Goal: Task Accomplishment & Management: Use online tool/utility

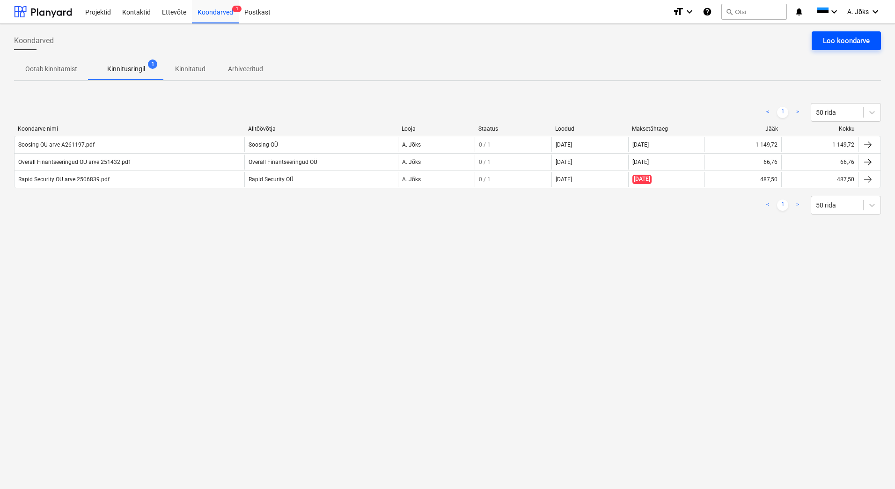
click at [820, 38] on button "Loo koondarve" at bounding box center [846, 40] width 69 height 19
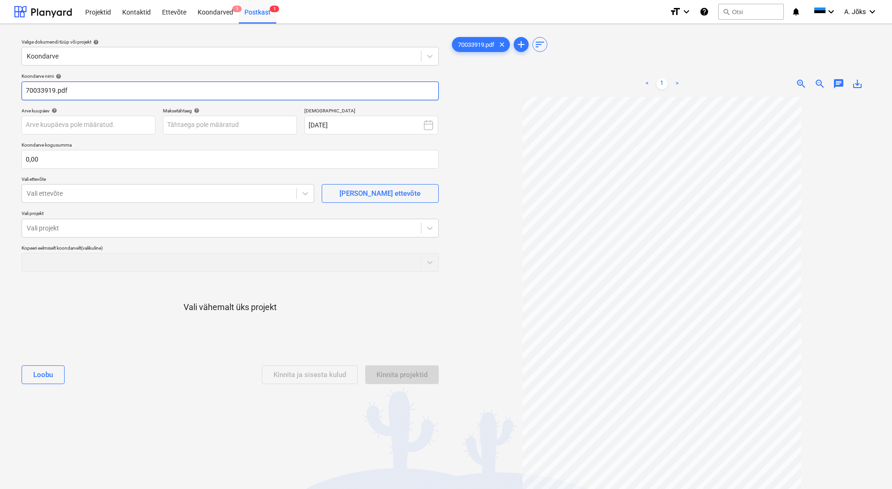
click at [25, 95] on input "70033919.pdf" at bounding box center [230, 90] width 417 height 19
paste input "Ramudden OÜ"
type input "Ramudden OU arve 70033919.pdf"
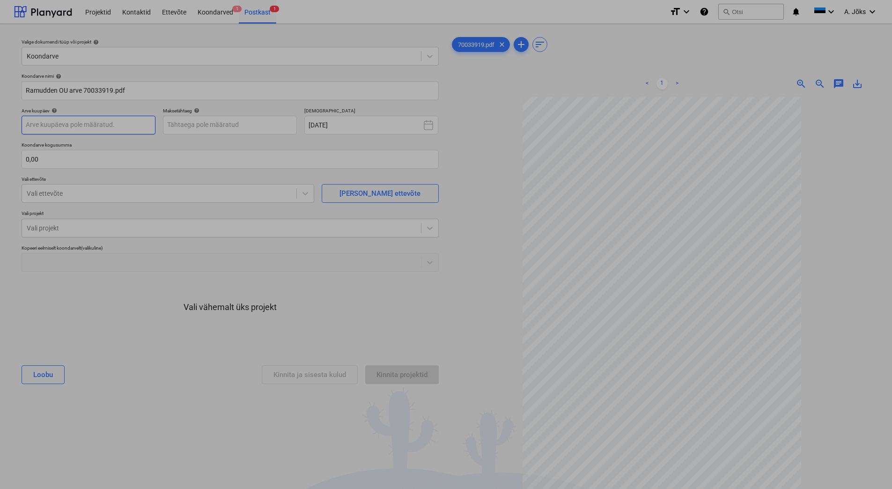
click at [115, 125] on body "Projektid Kontaktid Ettevõte Koondarved 1 Postkast 1 format_size keyboard_arrow…" at bounding box center [446, 244] width 892 height 489
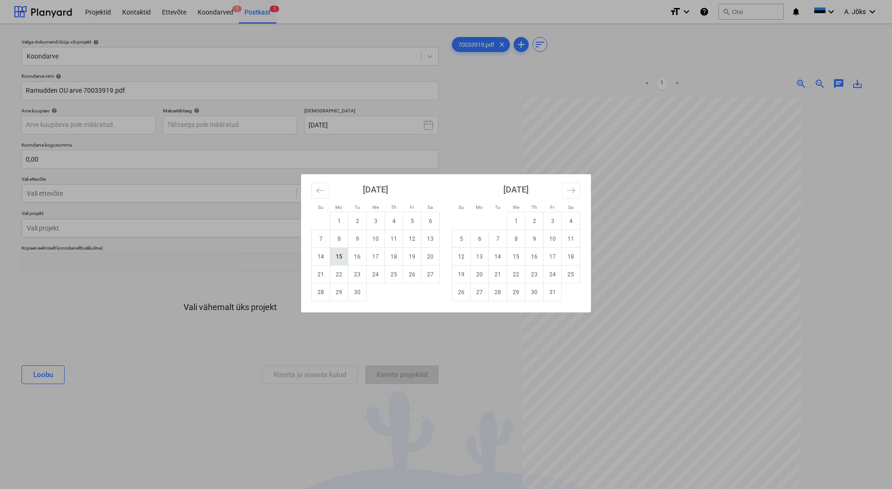
click at [339, 258] on td "15" at bounding box center [339, 257] width 18 height 18
type input "[DATE]"
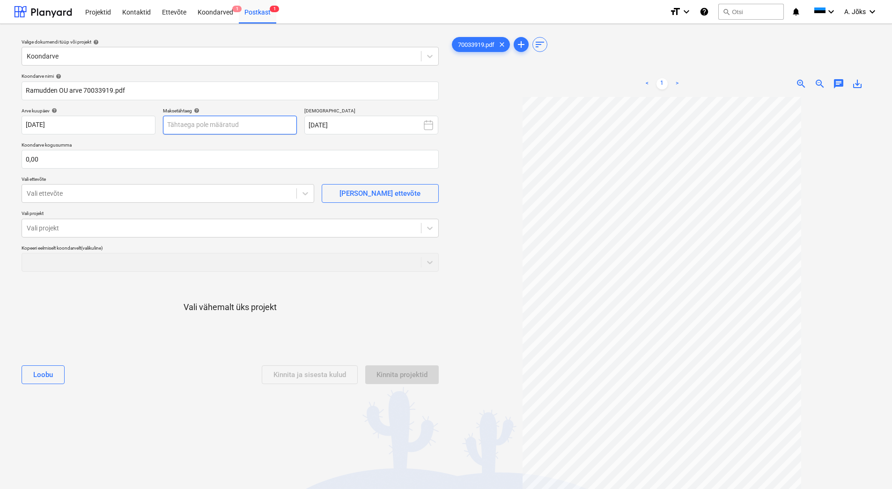
click at [221, 121] on body "Projektid Kontaktid Ettevõte Koondarved 1 Postkast 1 format_size keyboard_arrow…" at bounding box center [446, 244] width 892 height 489
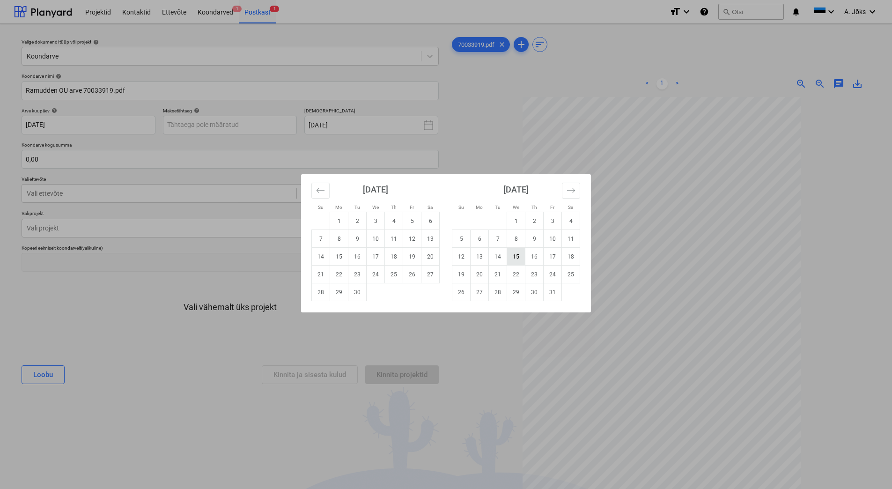
click at [521, 257] on td "15" at bounding box center [516, 257] width 18 height 18
type input "[DATE]"
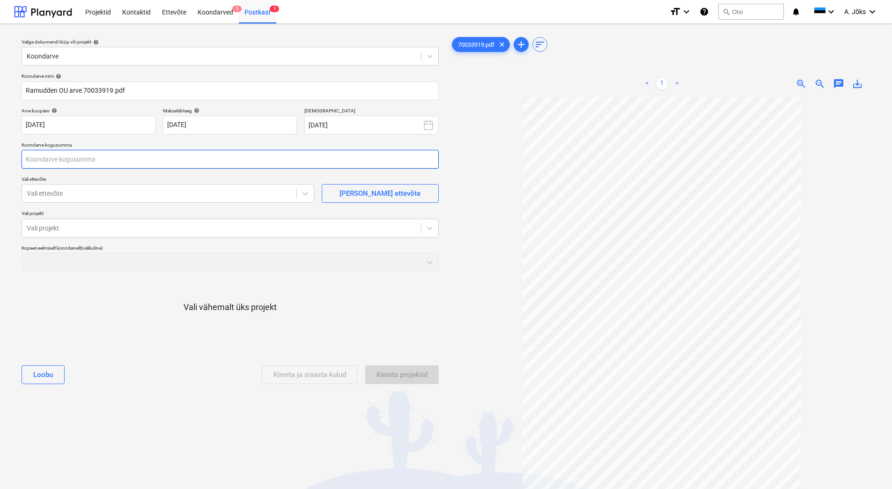
click at [100, 156] on input "text" at bounding box center [230, 159] width 417 height 19
type input "725,00"
click at [198, 196] on div at bounding box center [159, 193] width 265 height 9
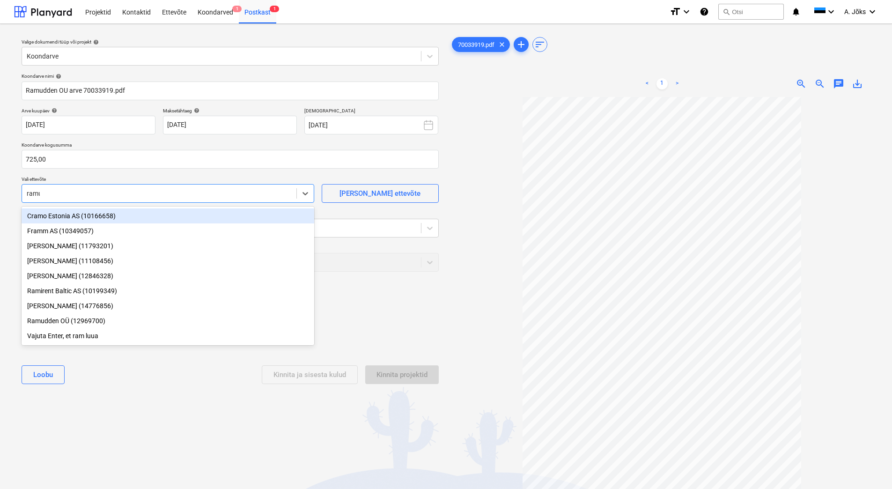
type input "ramud"
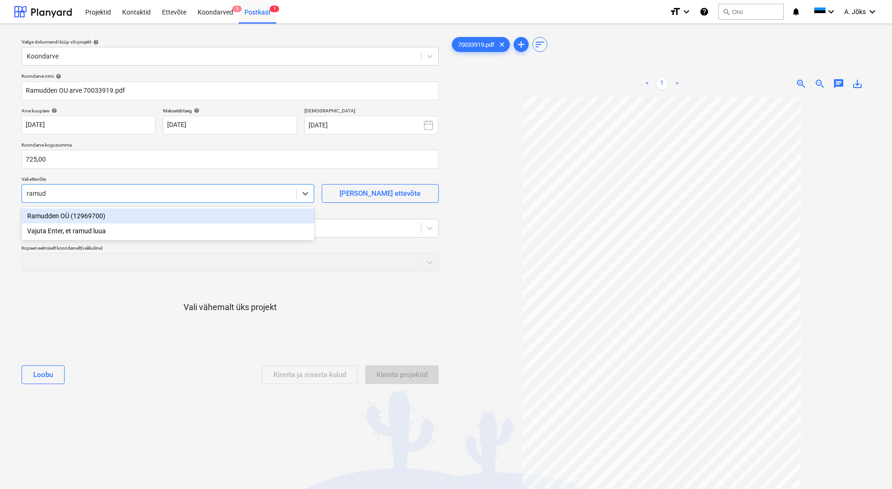
click at [98, 218] on div "Ramudden OÜ (12969700)" at bounding box center [168, 215] width 293 height 15
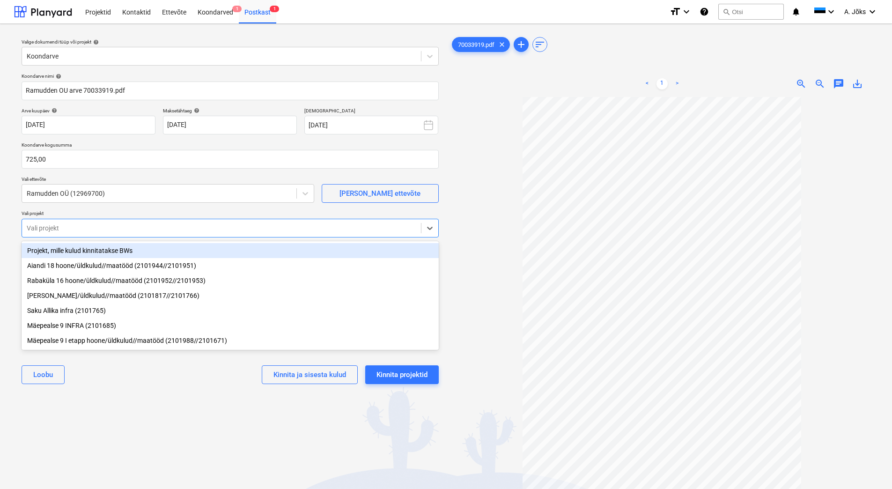
click at [99, 230] on div at bounding box center [221, 227] width 389 height 9
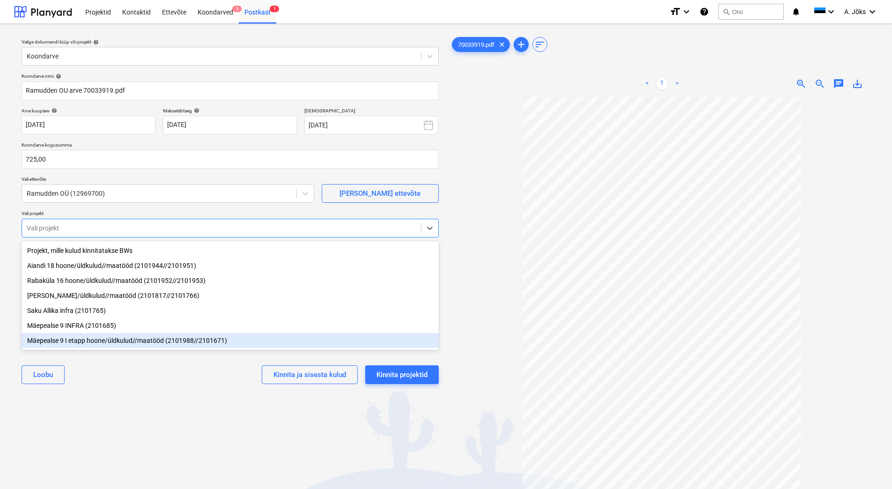
click at [140, 339] on div "Mäepealse 9 I etapp hoone/üldkulud//maatööd (2101988//2101671)" at bounding box center [230, 340] width 417 height 15
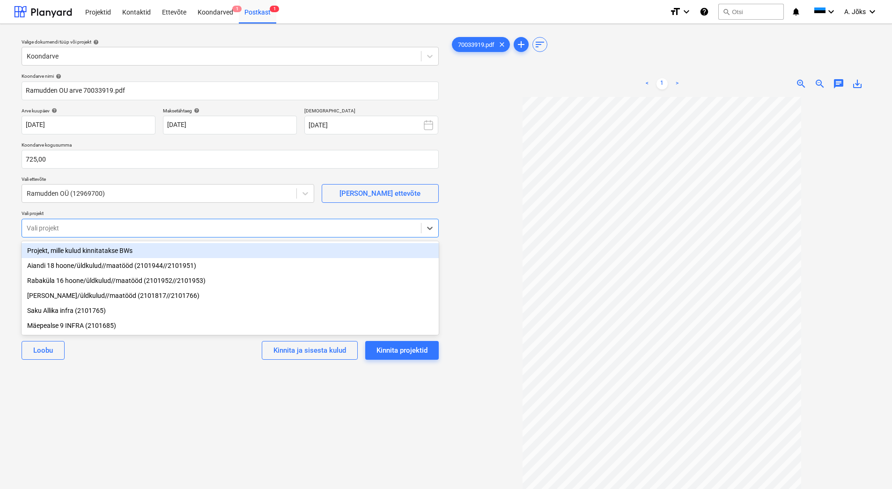
click at [180, 402] on div "Valige dokumendi tüüp või projekt help Koondarve Koondarve nimi help [PERSON_NA…" at bounding box center [230, 297] width 432 height 532
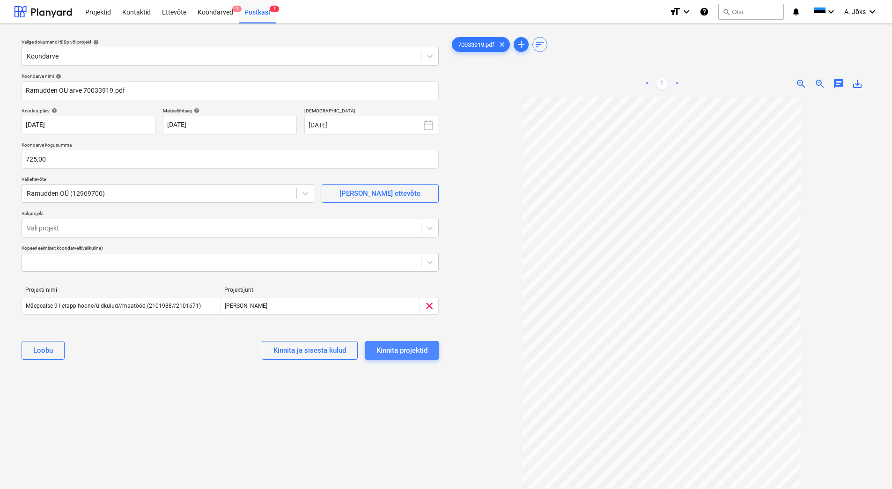
click at [400, 352] on div "Kinnita projektid" at bounding box center [401, 350] width 51 height 12
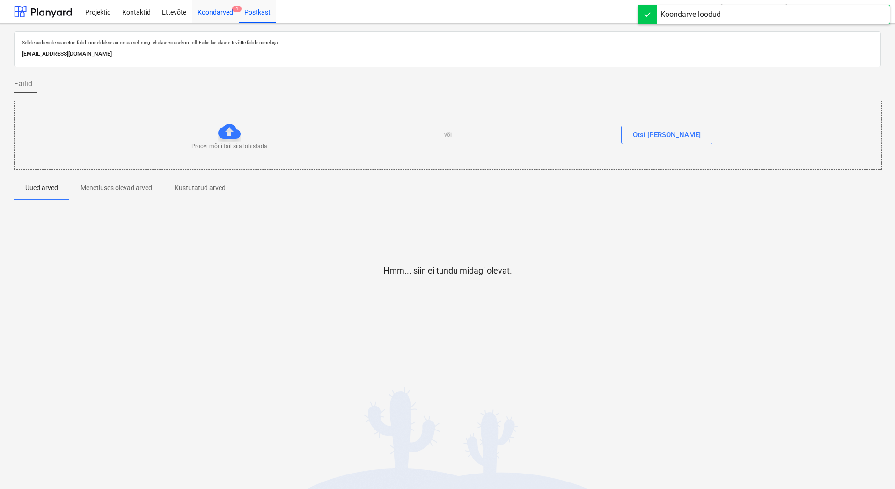
click at [217, 13] on div "Koondarved 1" at bounding box center [215, 12] width 47 height 24
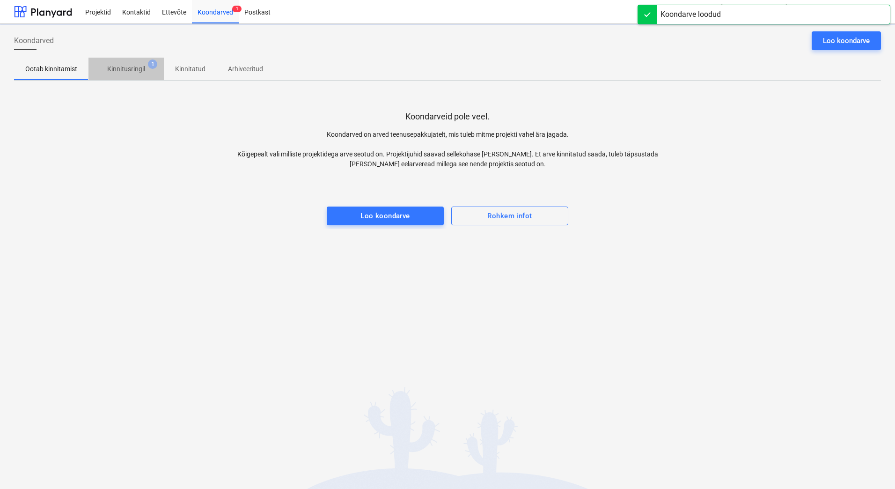
click at [137, 68] on p "Kinnitusringil" at bounding box center [126, 69] width 38 height 10
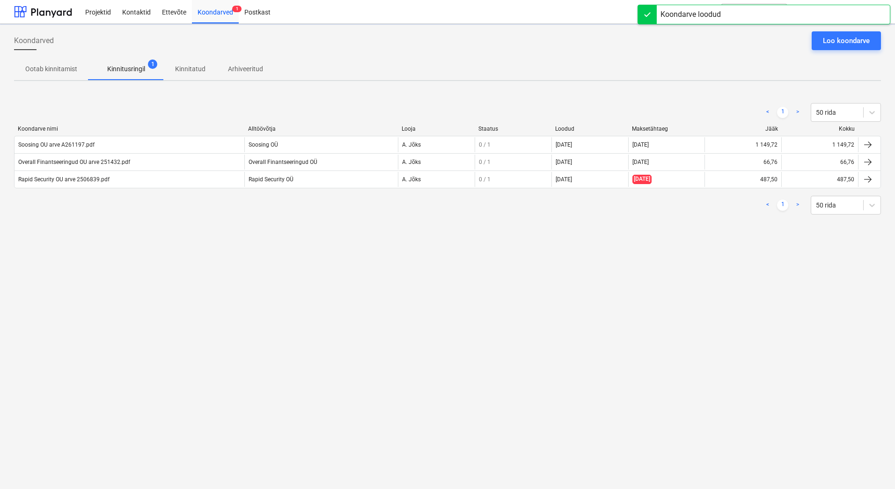
click at [153, 282] on div "Koondarved Loo koondarve Ootab kinnitamist Kinnitusringil 1 Kinnitatud Arhiveer…" at bounding box center [447, 256] width 895 height 465
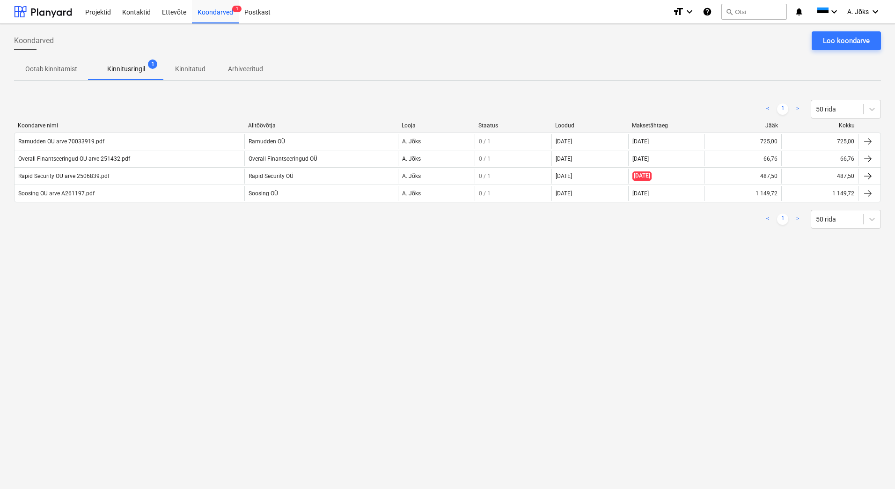
click at [232, 285] on div "Koondarved Loo koondarve Ootab kinnitamist Kinnitusringil 1 Kinnitatud Arhiveer…" at bounding box center [447, 256] width 895 height 465
click at [169, 252] on div "Koondarved Loo koondarve Ootab kinnitamist Kinnitusringil 1 Kinnitatud Arhiveer…" at bounding box center [447, 256] width 895 height 465
click at [825, 34] on button "Loo koondarve" at bounding box center [846, 40] width 69 height 19
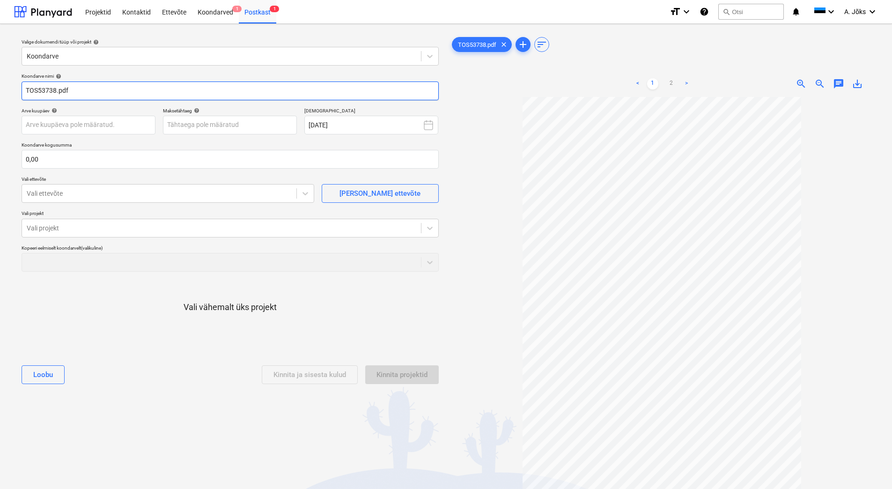
click at [25, 91] on input "TOS53738.pdf" at bounding box center [230, 90] width 417 height 19
paste input "Tõsta OÜ"
type input "[PERSON_NAME] OU arve TOS53738.pdf"
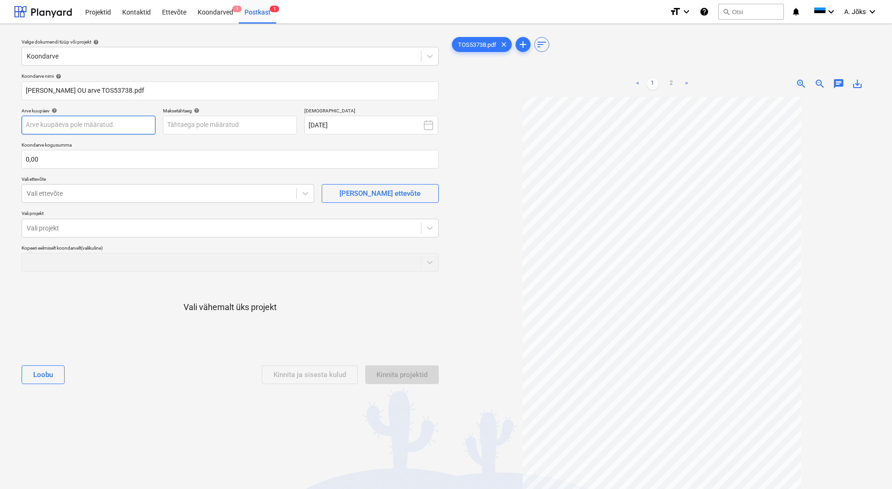
click at [117, 124] on body "Projektid Kontaktid Ettevõte Koondarved 1 Postkast 1 format_size keyboard_arrow…" at bounding box center [446, 244] width 892 height 489
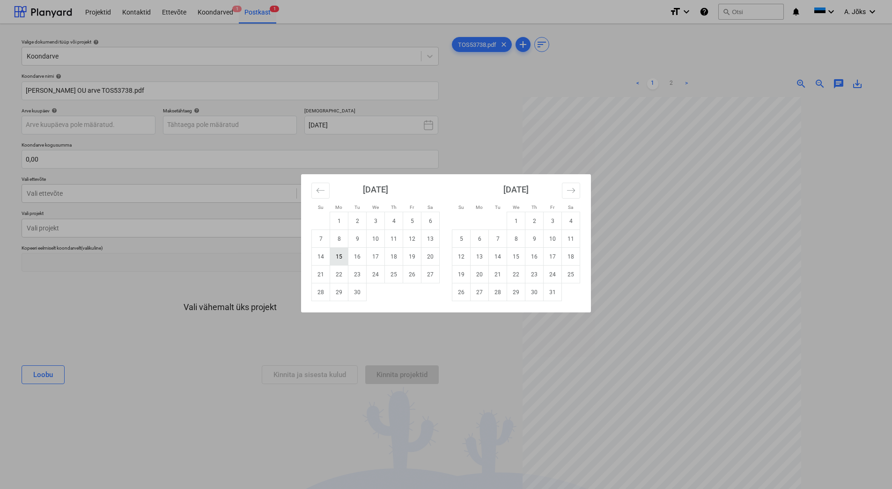
click at [337, 253] on td "15" at bounding box center [339, 257] width 18 height 18
type input "[DATE]"
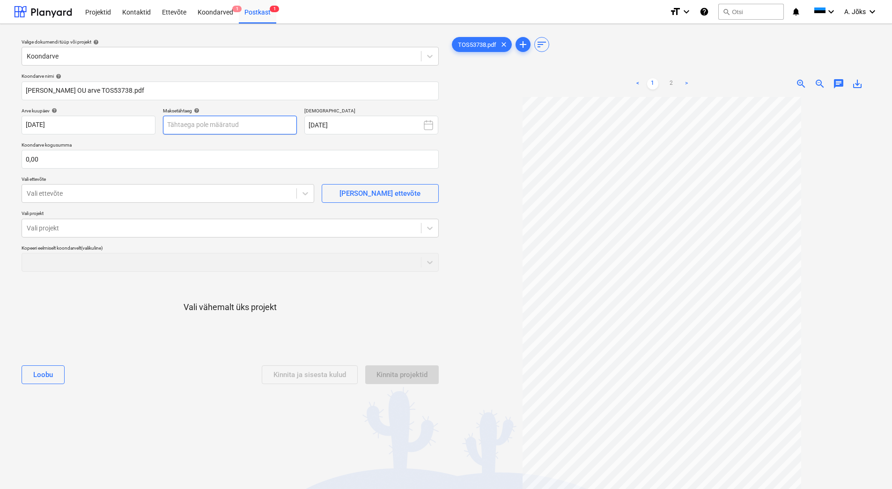
click at [208, 127] on body "Projektid Kontaktid Ettevõte Koondarved 1 Postkast 1 format_size keyboard_arrow…" at bounding box center [446, 244] width 892 height 489
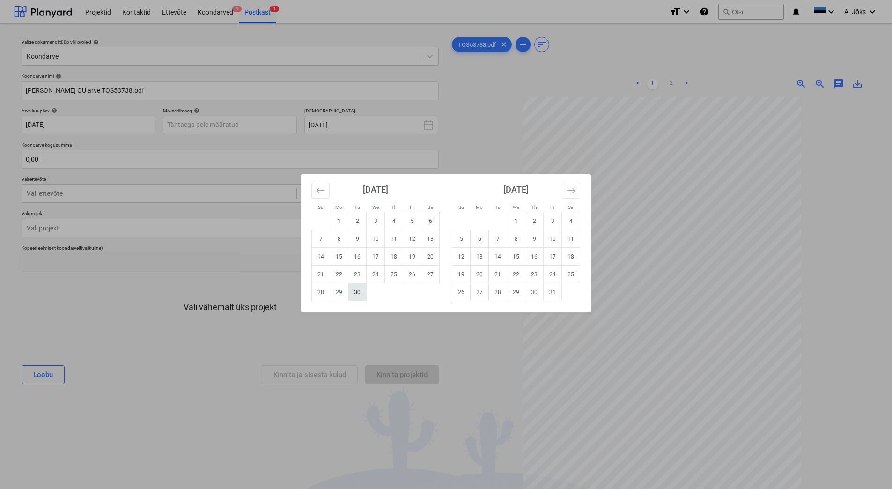
click at [359, 289] on td "30" at bounding box center [357, 292] width 18 height 18
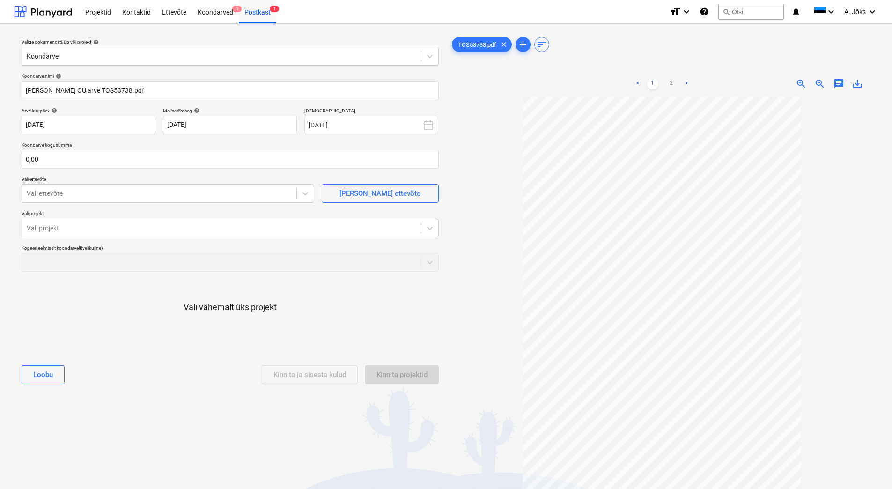
type input "[DATE]"
click at [175, 160] on input "text" at bounding box center [230, 159] width 417 height 19
type input "142,50"
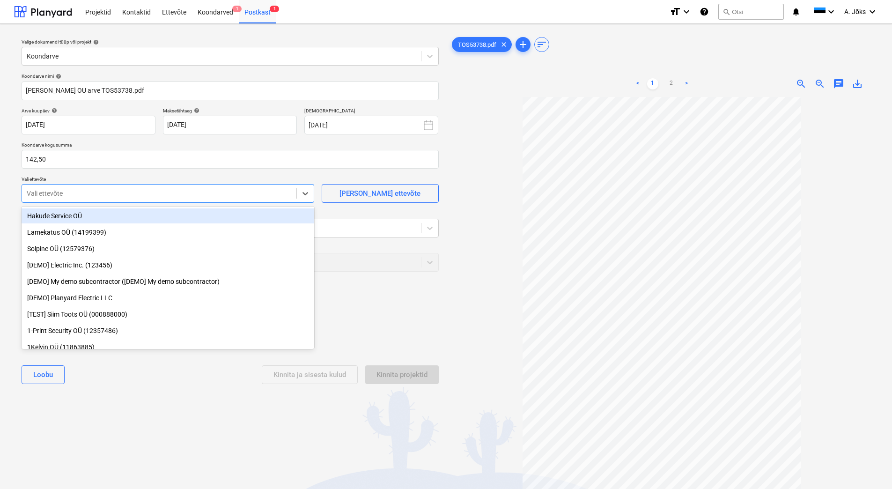
click at [159, 191] on div at bounding box center [159, 193] width 265 height 9
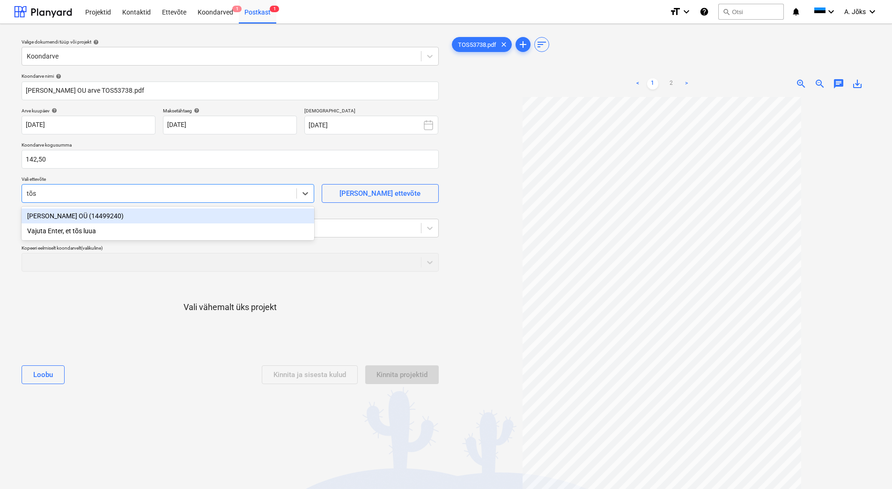
type input "tõst"
click at [117, 216] on div "[PERSON_NAME] OÜ (14499240)" at bounding box center [168, 215] width 293 height 15
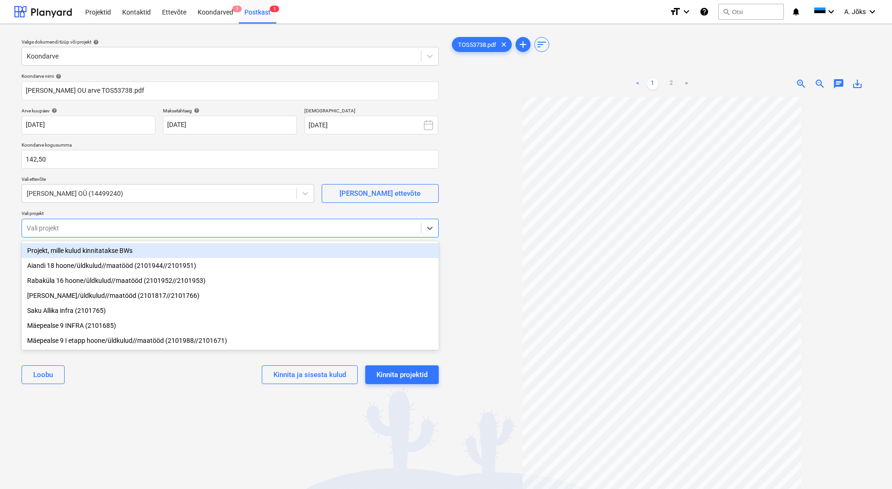
click at [116, 227] on div at bounding box center [221, 227] width 389 height 9
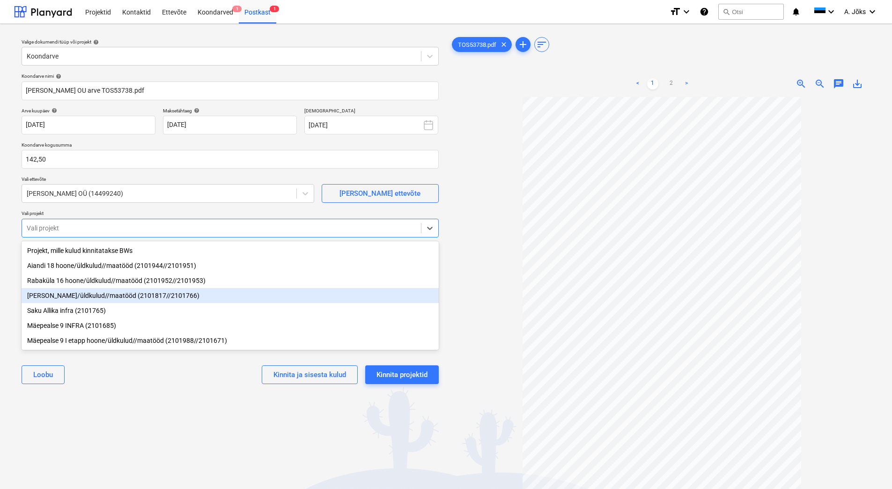
click at [107, 293] on div "[PERSON_NAME]/üldkulud//maatööd (2101817//2101766)" at bounding box center [230, 295] width 417 height 15
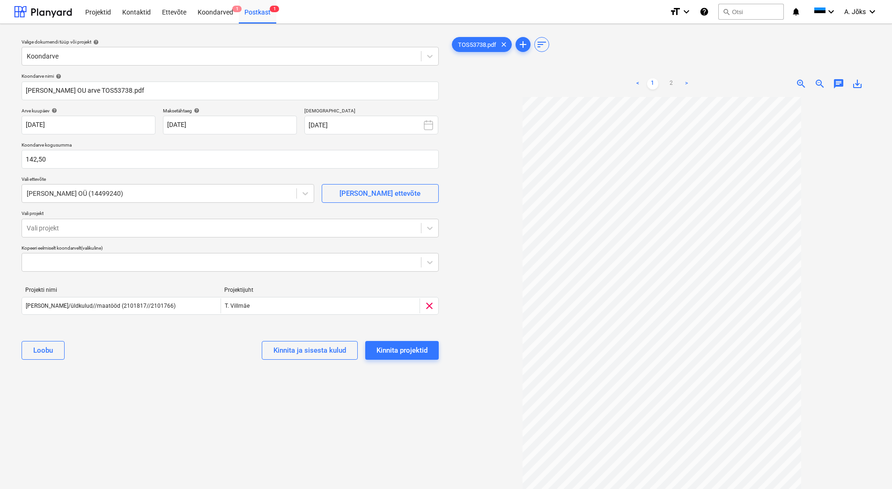
click at [125, 413] on div "Valige dokumendi tüüp või projekt help Koondarve Koondarve nimi help [PERSON_NA…" at bounding box center [230, 297] width 432 height 532
click at [421, 350] on div "Kinnita projektid" at bounding box center [401, 350] width 51 height 12
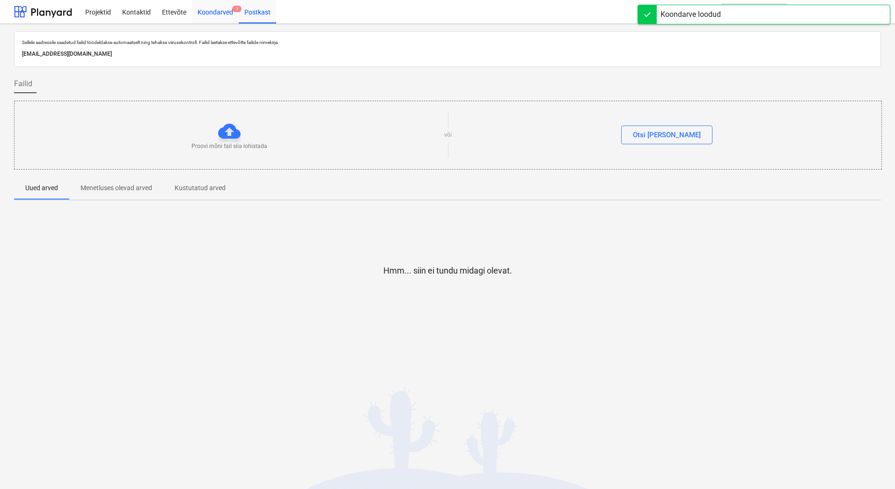
click at [207, 13] on div "Koondarved 1" at bounding box center [215, 12] width 47 height 24
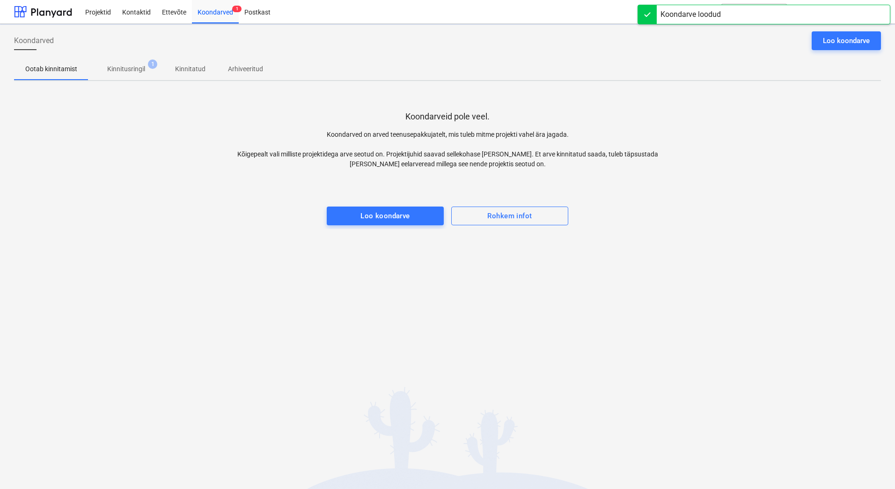
drag, startPoint x: 197, startPoint y: 288, endPoint x: 187, endPoint y: 190, distance: 98.8
click at [197, 288] on div "Koondarved Loo koondarve Ootab kinnitamist Kinnitusringil 1 Kinnitatud Arhiveer…" at bounding box center [447, 256] width 895 height 465
drag, startPoint x: 132, startPoint y: 69, endPoint x: 140, endPoint y: 81, distance: 14.2
click at [132, 69] on p "Kinnitusringil" at bounding box center [126, 69] width 38 height 10
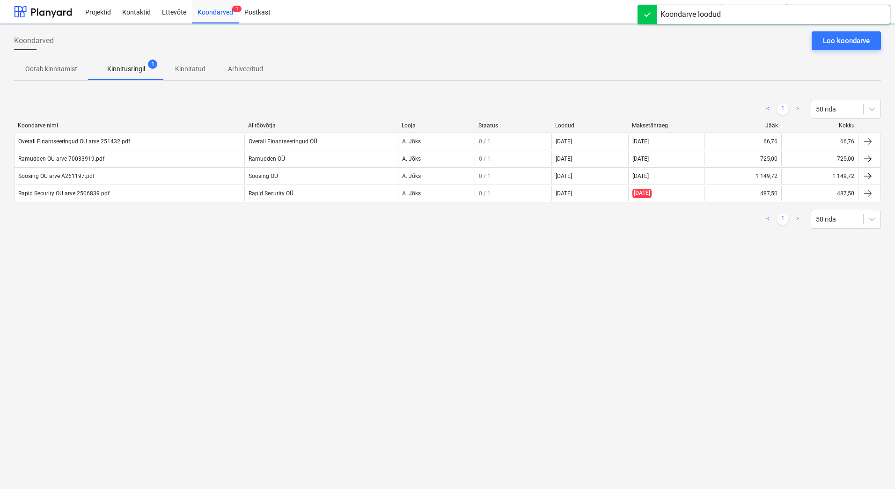
click at [189, 300] on div "Koondarved Loo koondarve Ootab kinnitamist Kinnitusringil 1 Kinnitatud Arhiveer…" at bounding box center [447, 256] width 895 height 465
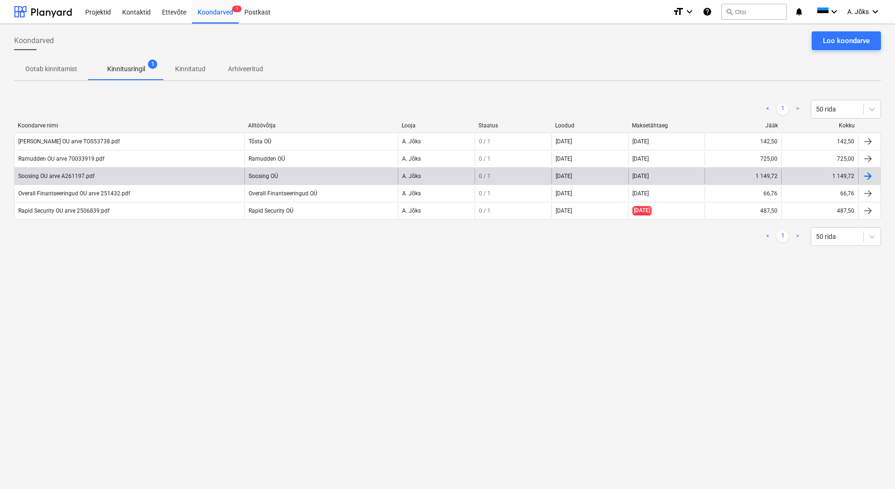
click at [79, 178] on div "Soosing OU arve A261197.pdf" at bounding box center [56, 176] width 76 height 7
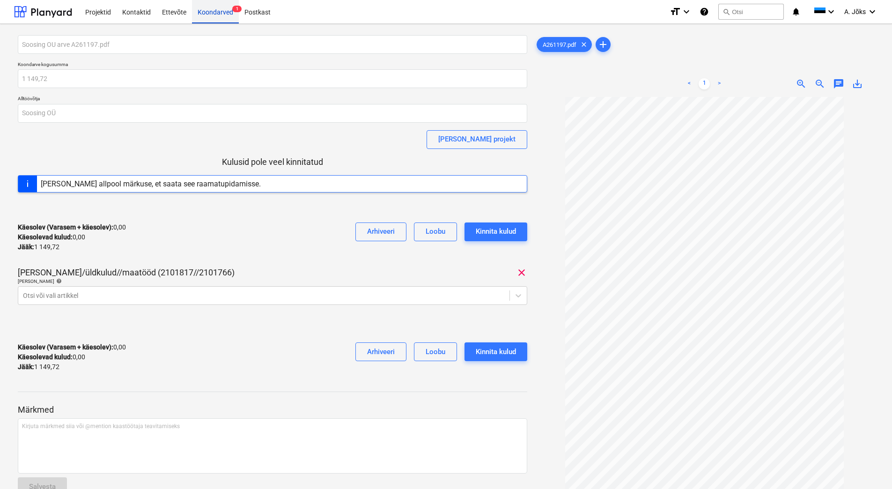
click at [204, 13] on div "Koondarved 1" at bounding box center [215, 12] width 47 height 24
